Goal: Information Seeking & Learning: Find specific fact

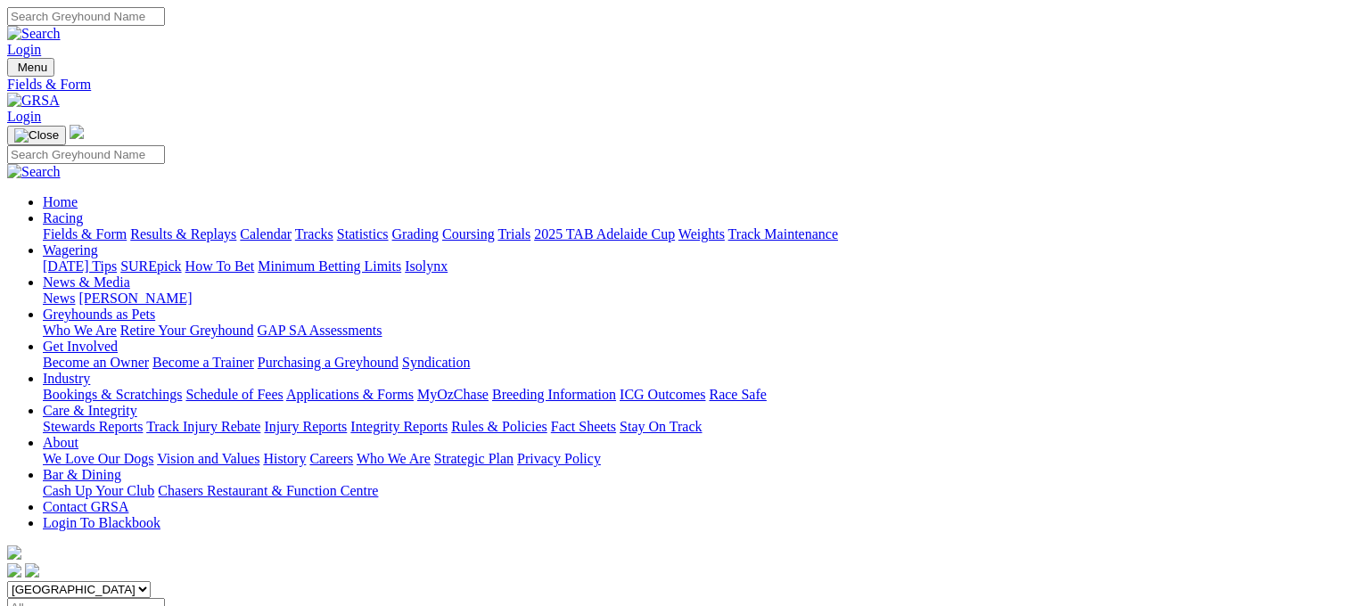
click at [203, 226] on link "Results & Replays" at bounding box center [183, 233] width 106 height 15
click at [165, 598] on input "Select date" at bounding box center [86, 607] width 158 height 19
type input "[DATE]"
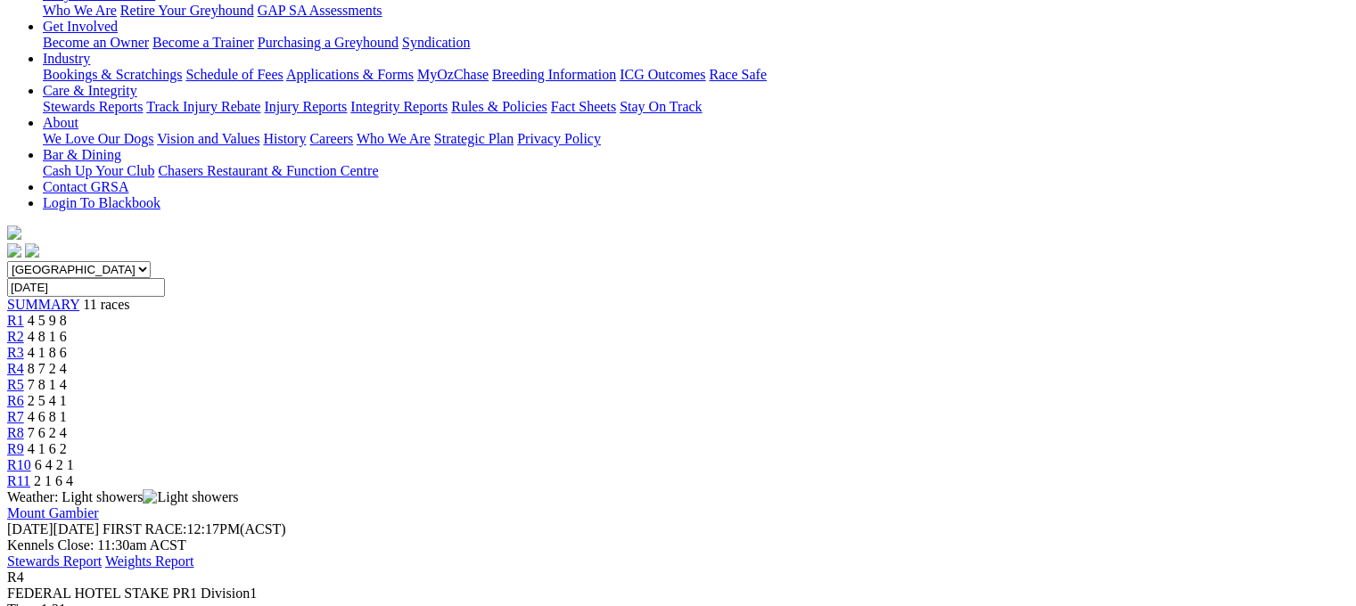
scroll to position [321, 0]
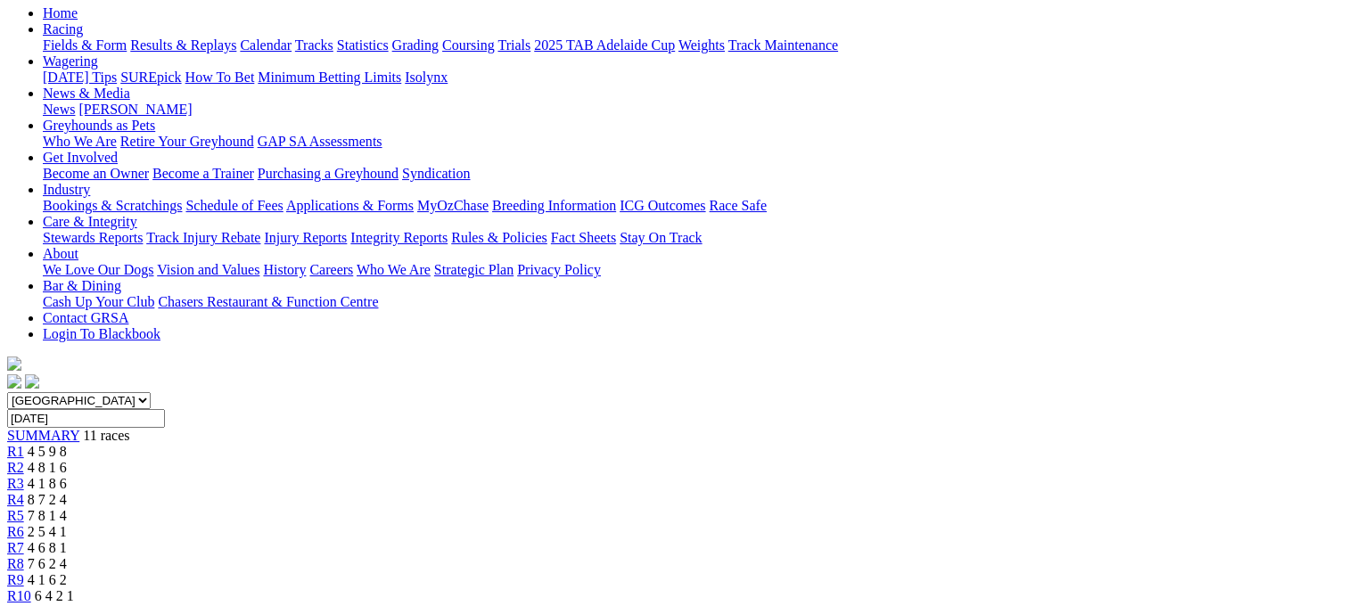
scroll to position [36, 0]
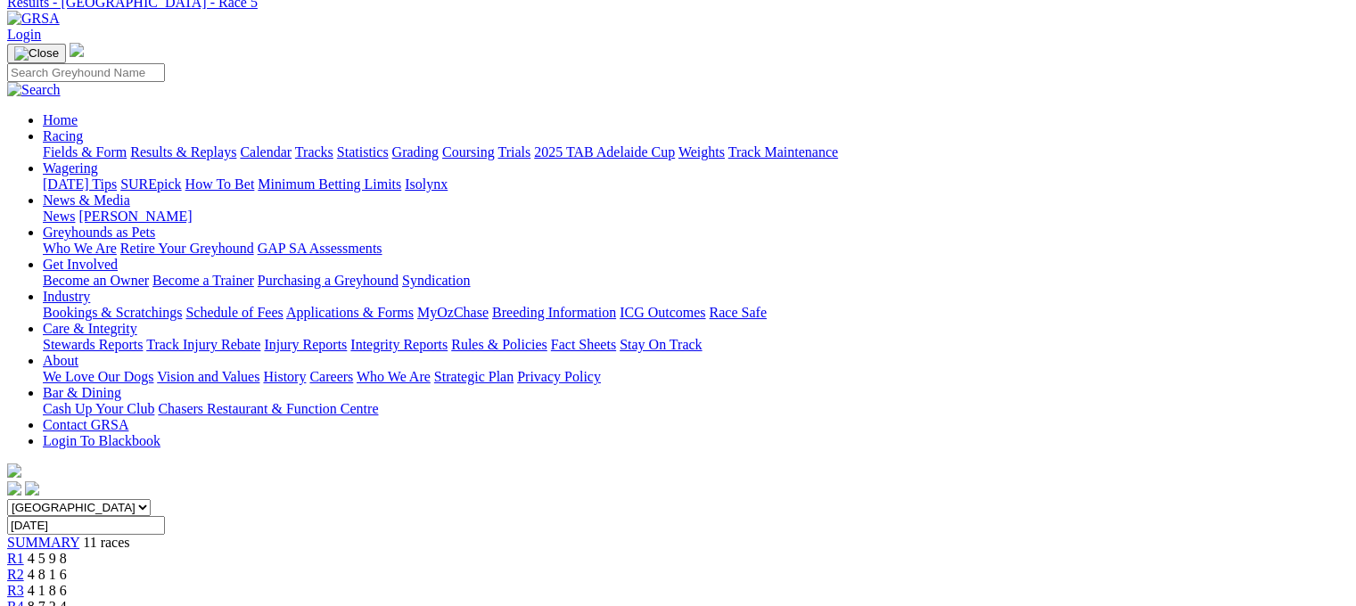
scroll to position [71, 0]
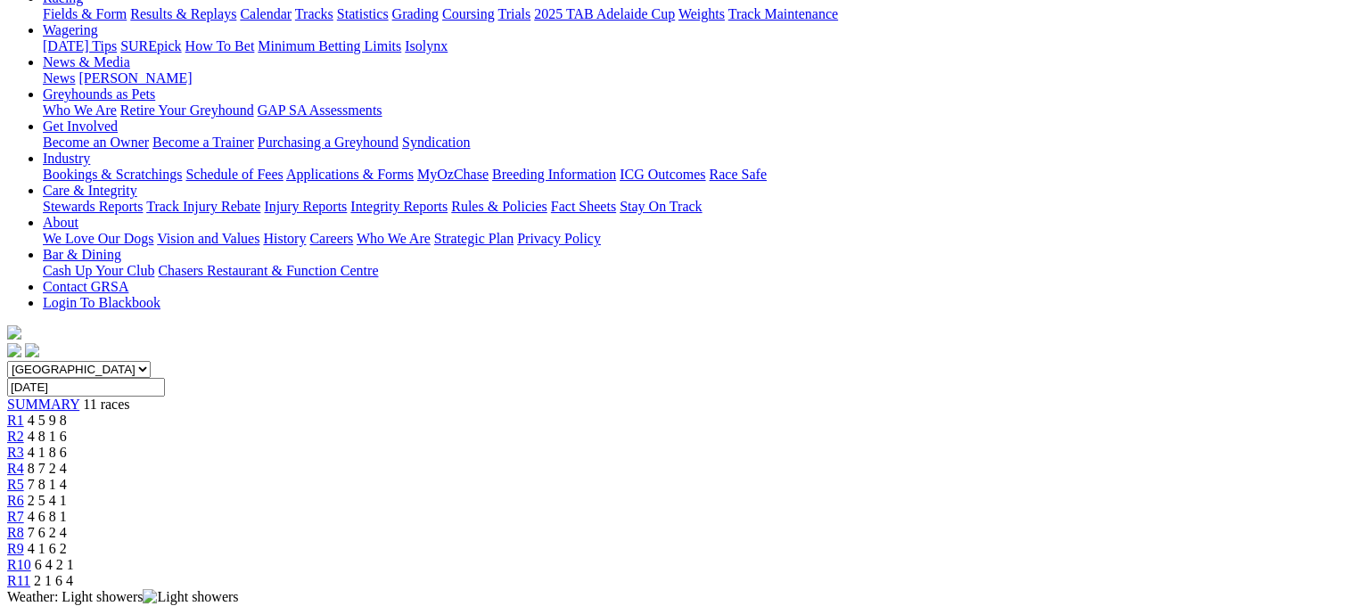
scroll to position [428, 0]
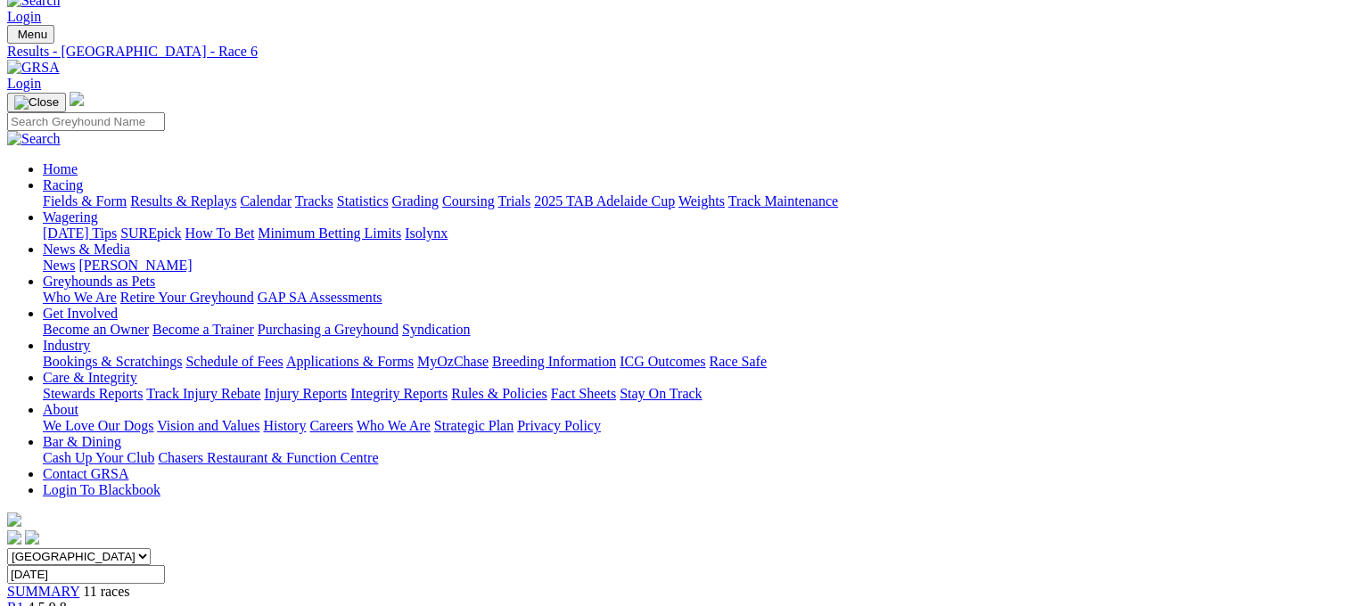
scroll to position [0, 0]
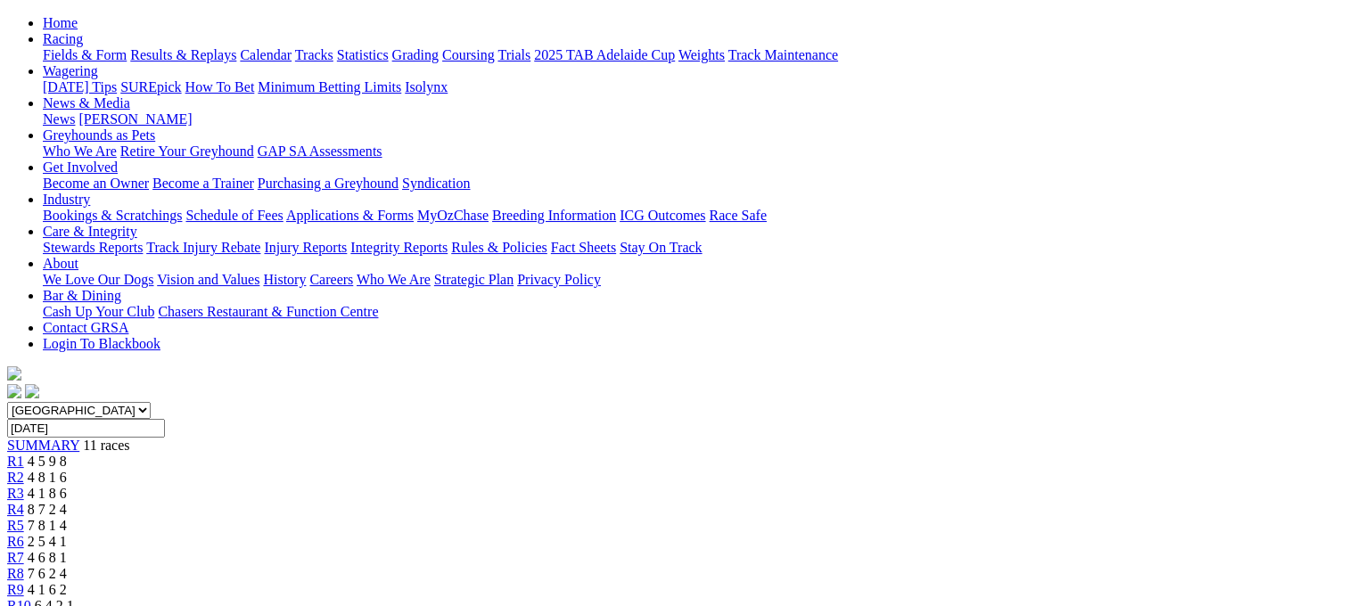
scroll to position [178, 0]
click at [31, 599] on link "R10" at bounding box center [19, 606] width 24 height 15
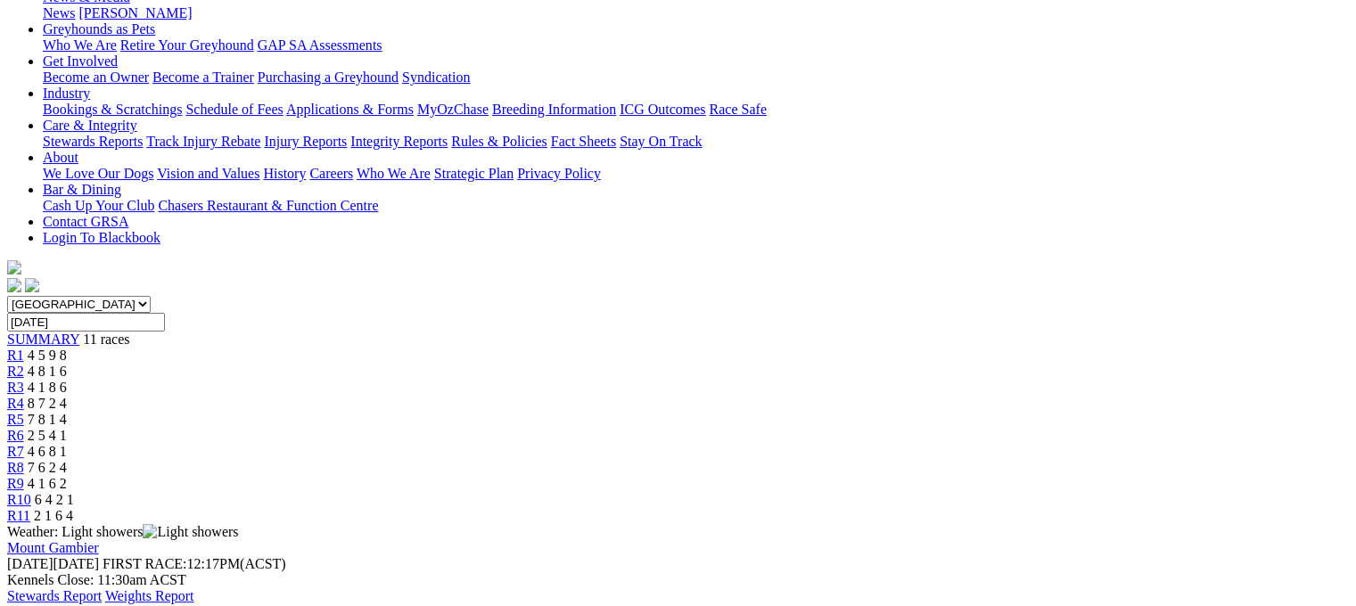
scroll to position [250, 0]
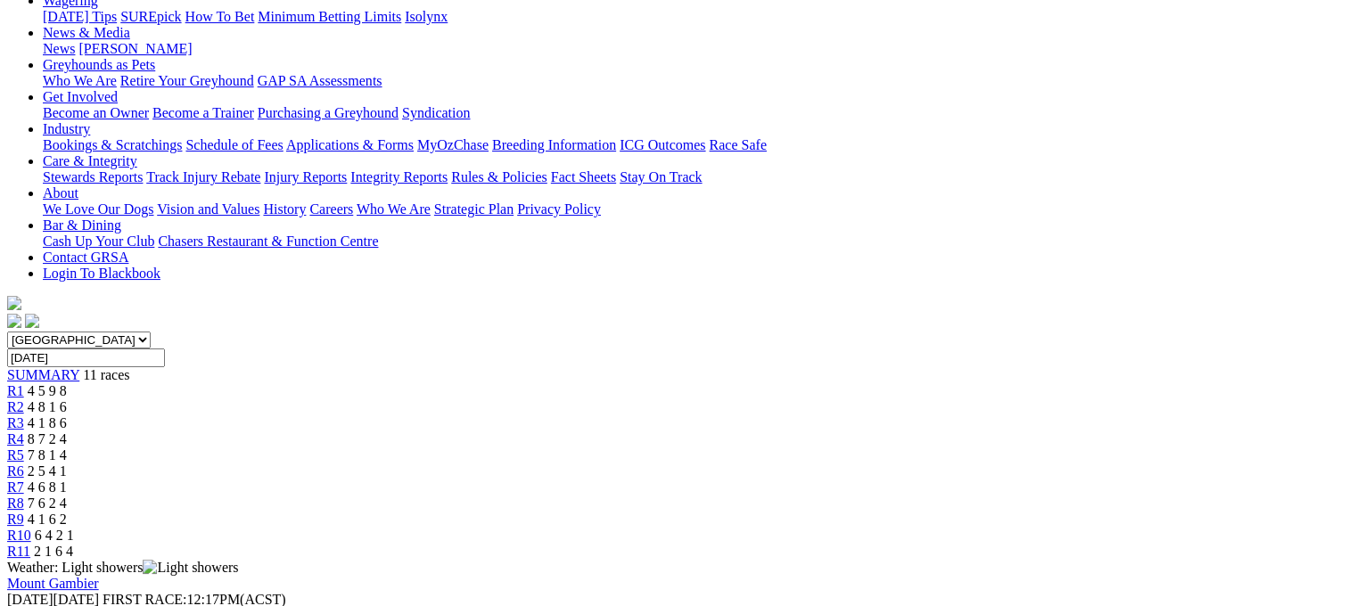
click at [24, 512] on span "R9" at bounding box center [15, 519] width 17 height 15
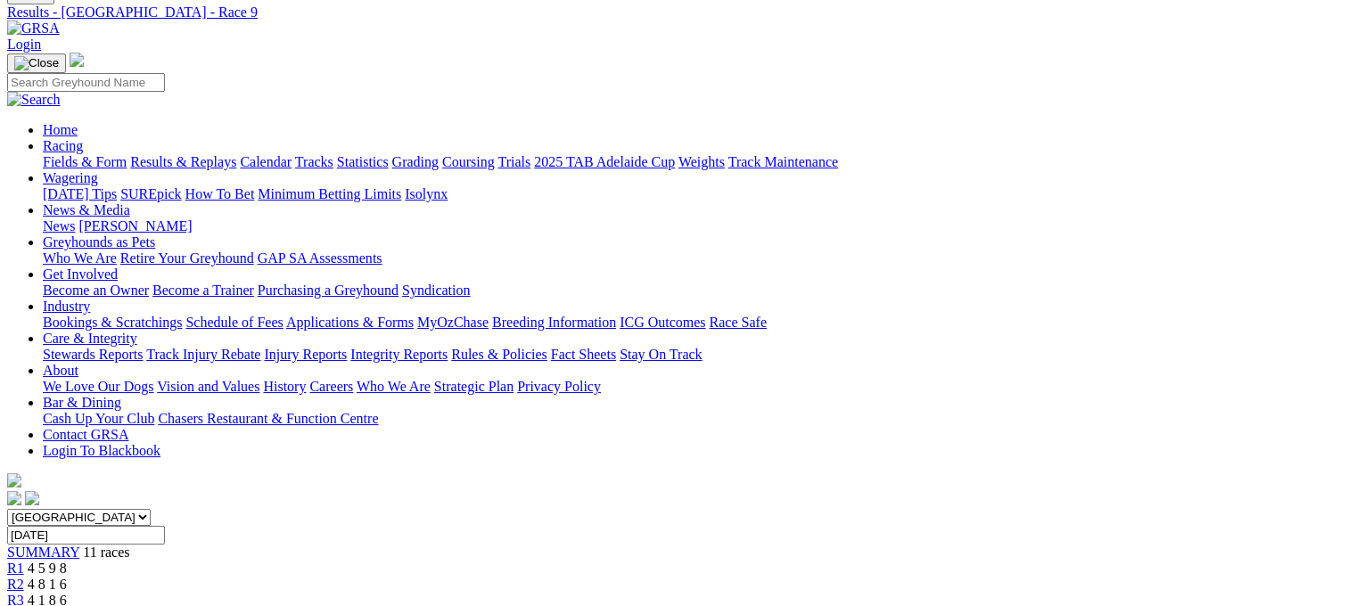
scroll to position [71, 0]
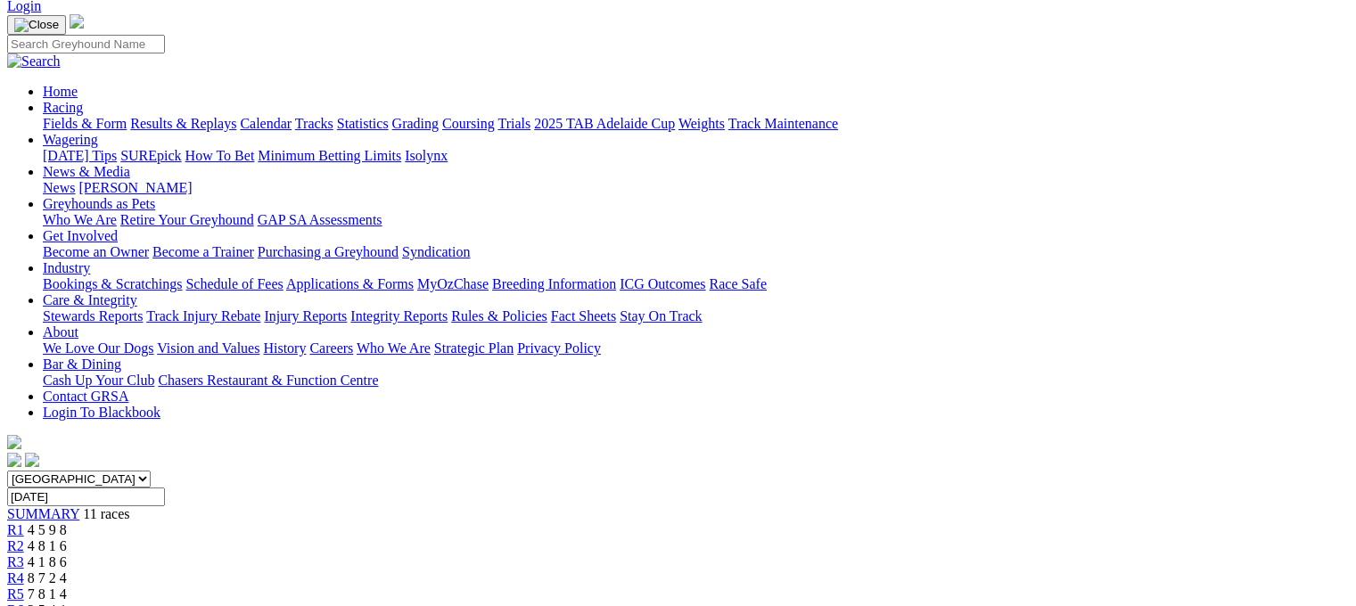
scroll to position [107, 0]
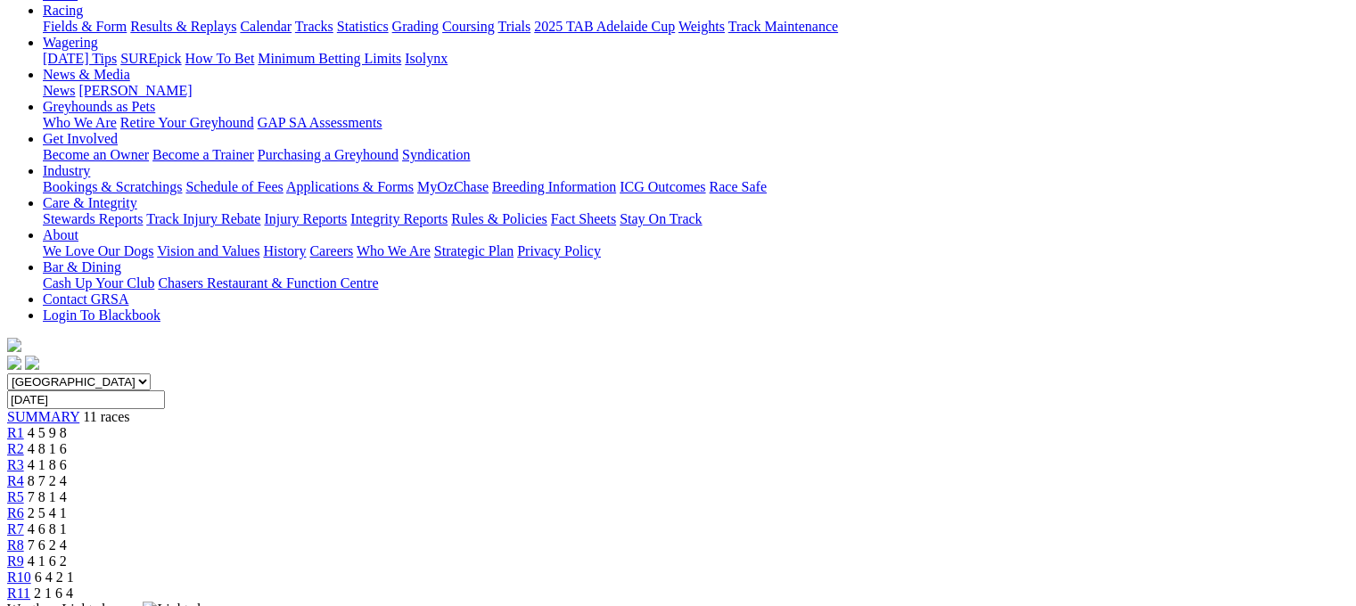
scroll to position [214, 0]
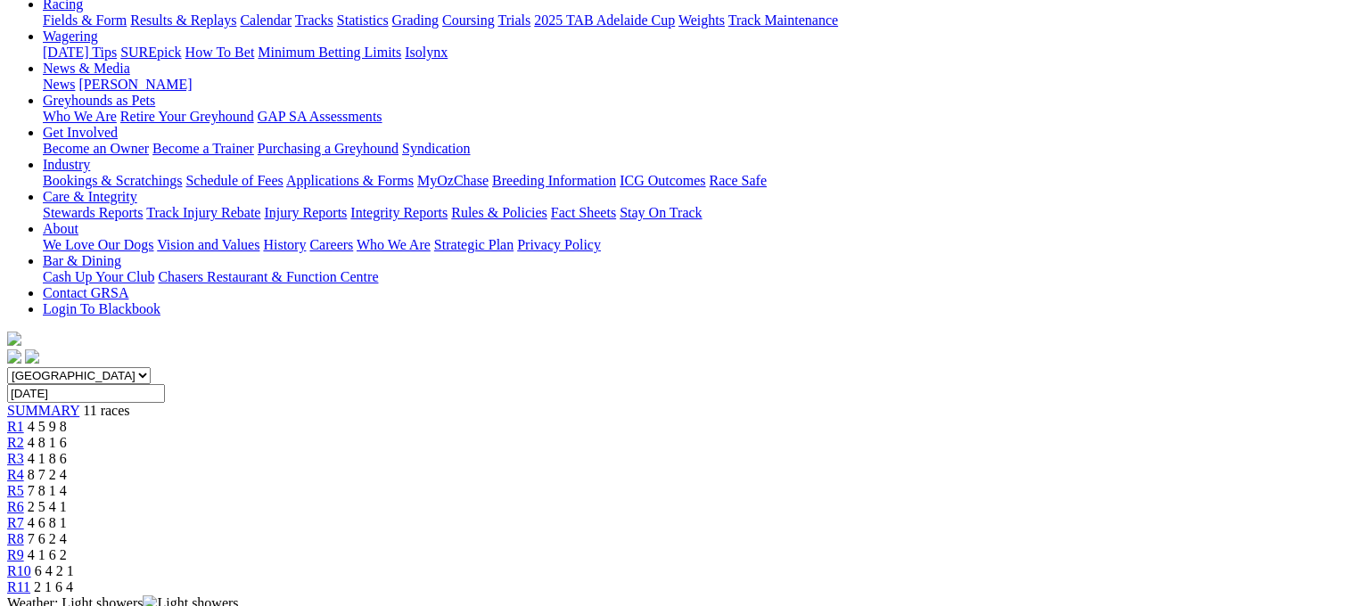
click at [74, 564] on span "6 4 2 1" at bounding box center [54, 571] width 39 height 15
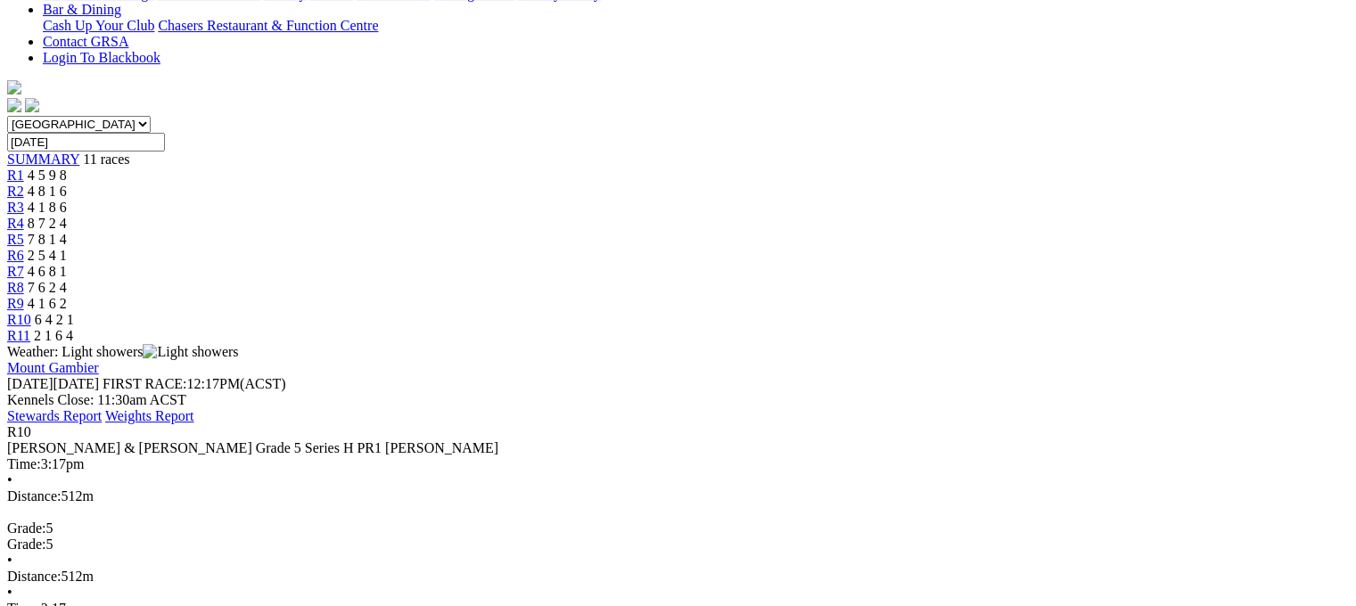
scroll to position [464, 0]
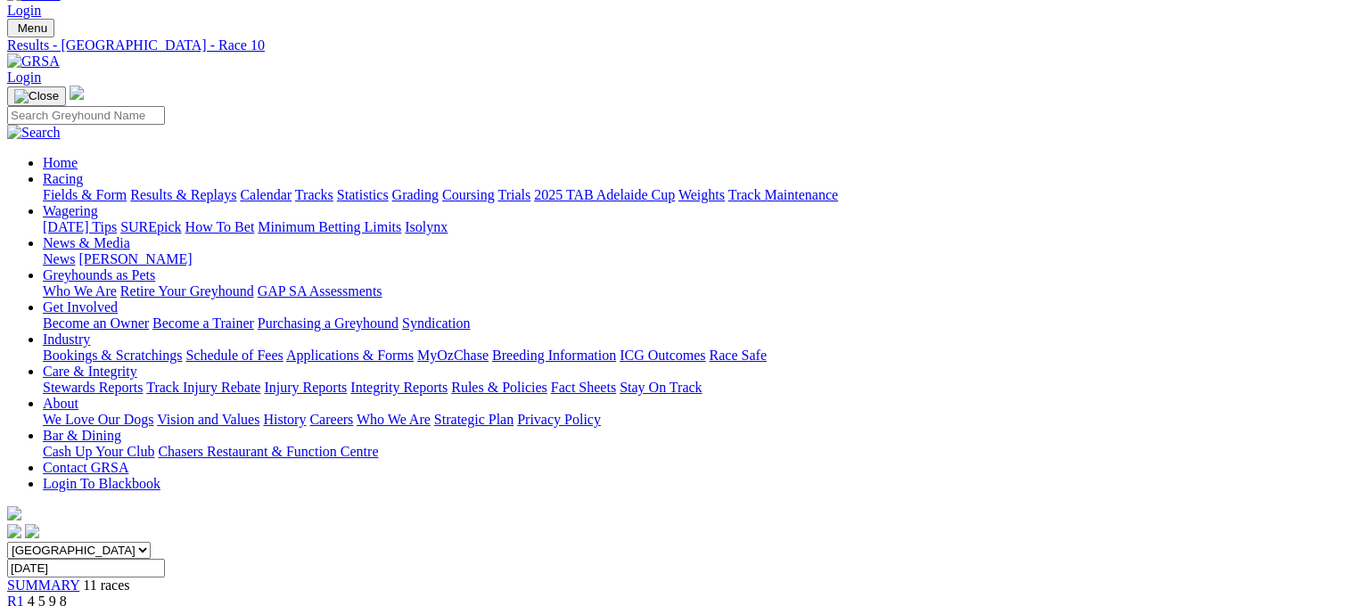
scroll to position [36, 0]
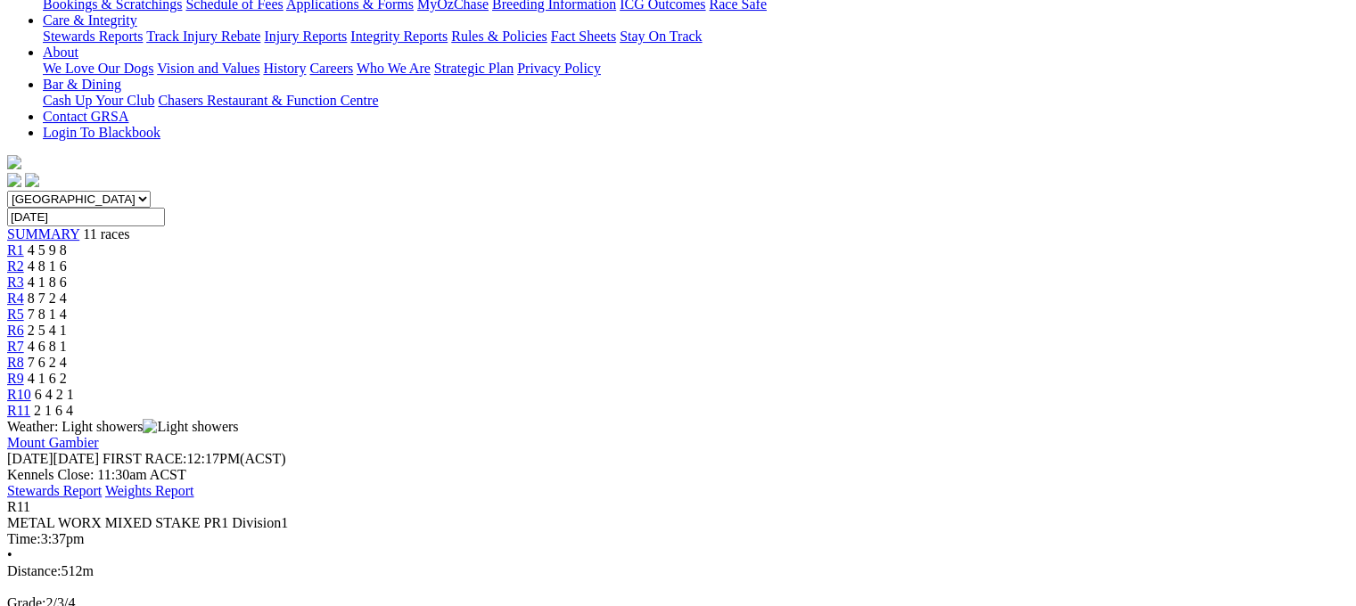
scroll to position [392, 0]
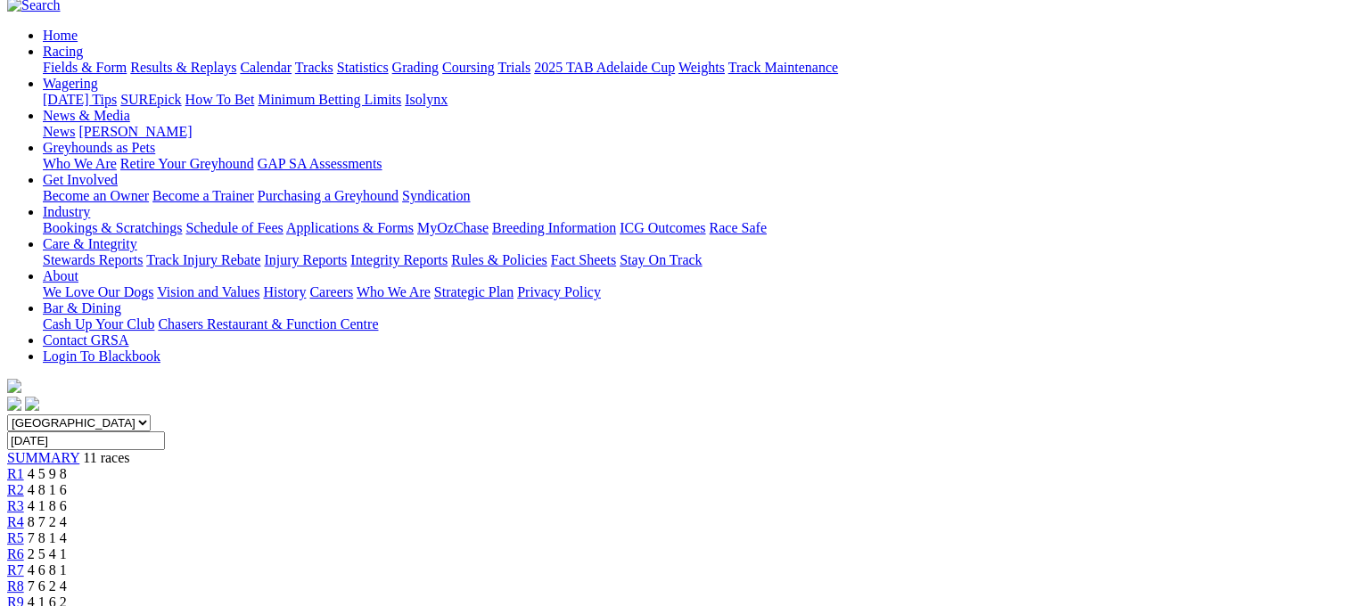
scroll to position [0, 0]
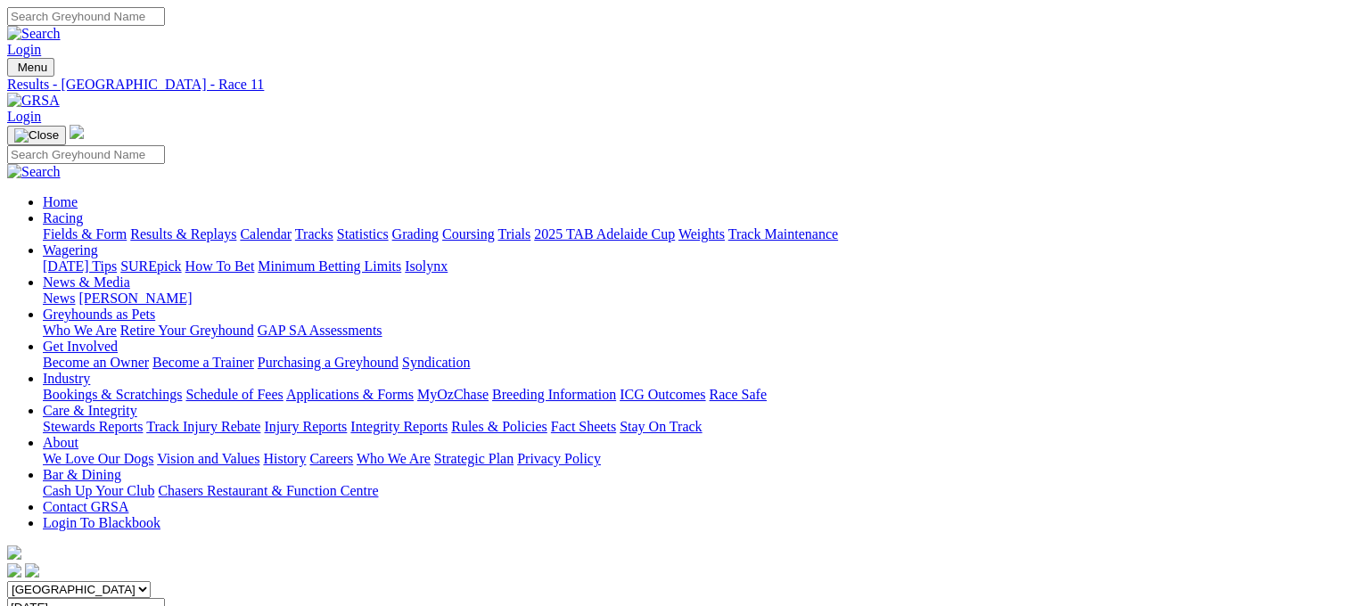
click at [165, 598] on input "[DATE]" at bounding box center [86, 607] width 158 height 19
click at [215, 226] on link "Results & Replays" at bounding box center [183, 233] width 106 height 15
click at [165, 598] on input "Select date" at bounding box center [86, 607] width 158 height 19
type input "[DATE]"
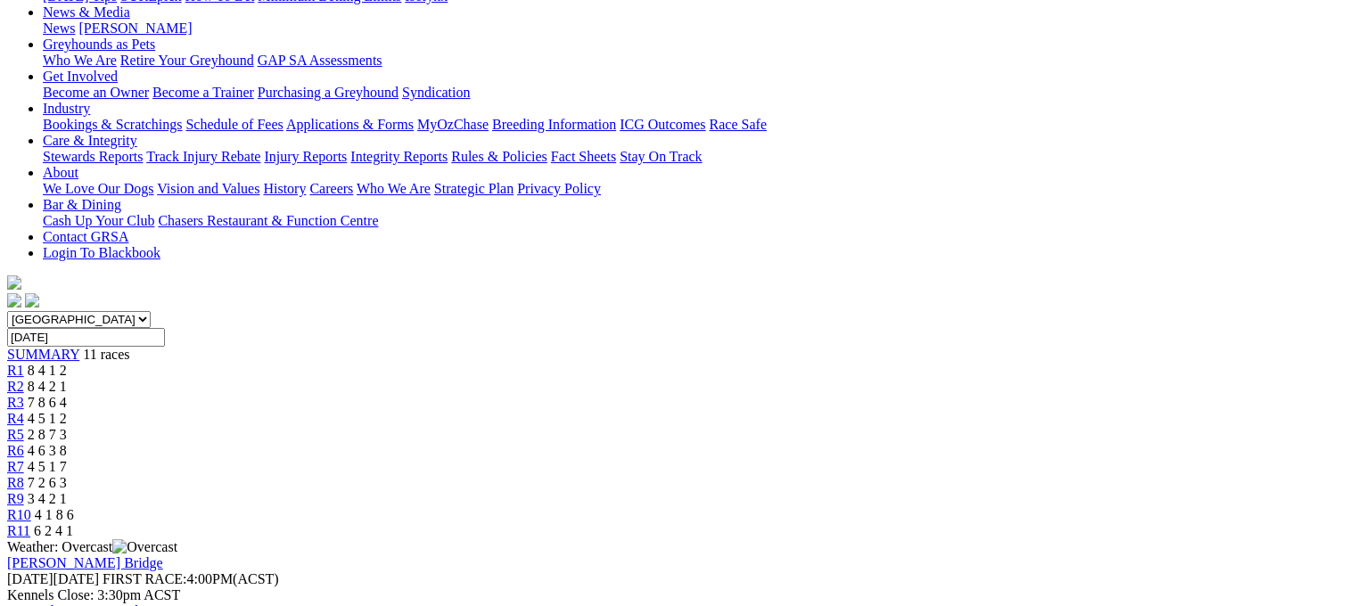
scroll to position [250, 0]
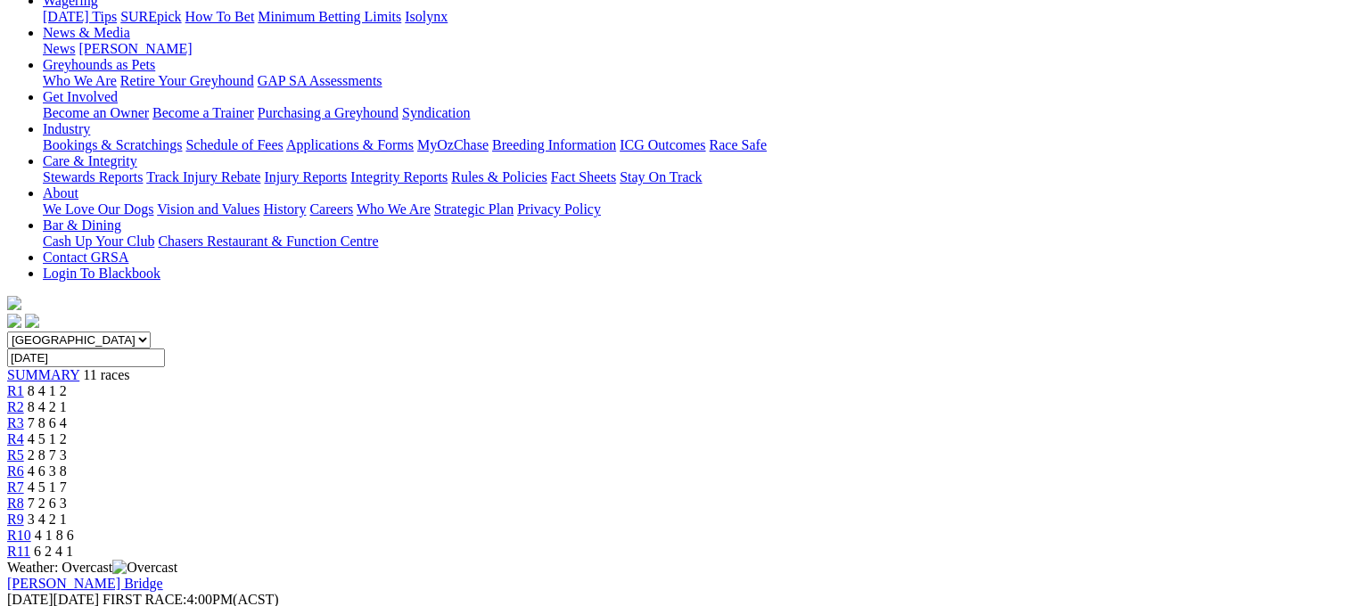
click at [67, 383] on span "8 4 1 2" at bounding box center [47, 390] width 39 height 15
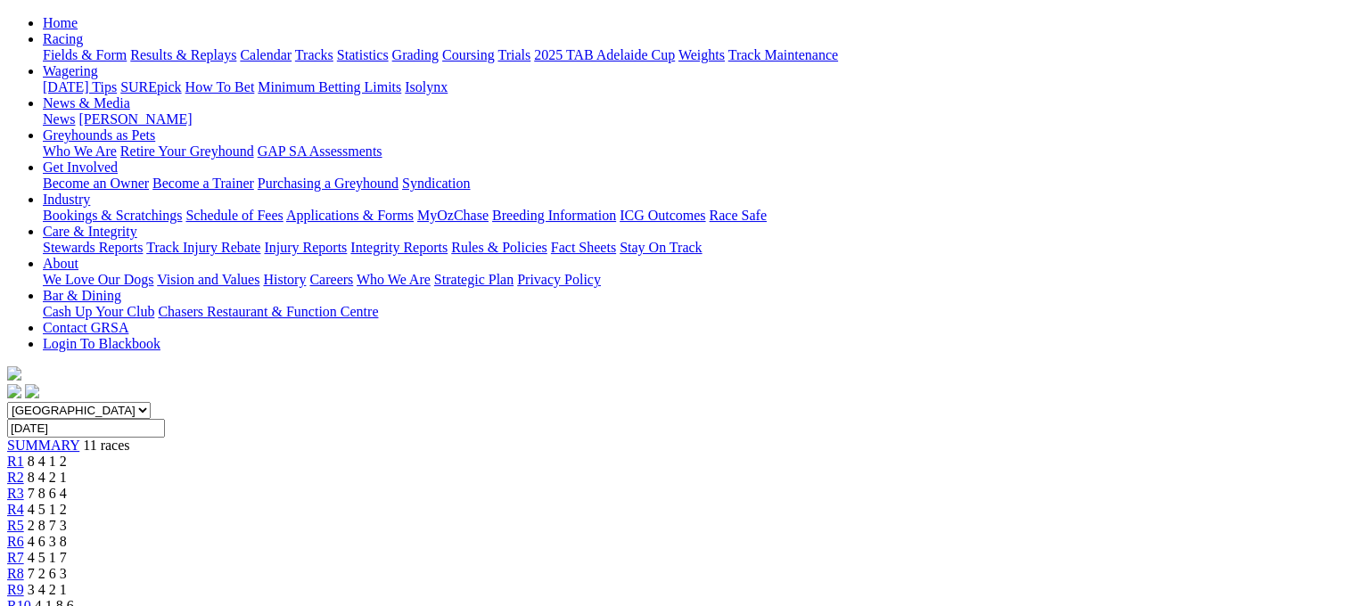
scroll to position [178, 0]
